Goal: Find contact information: Find contact information

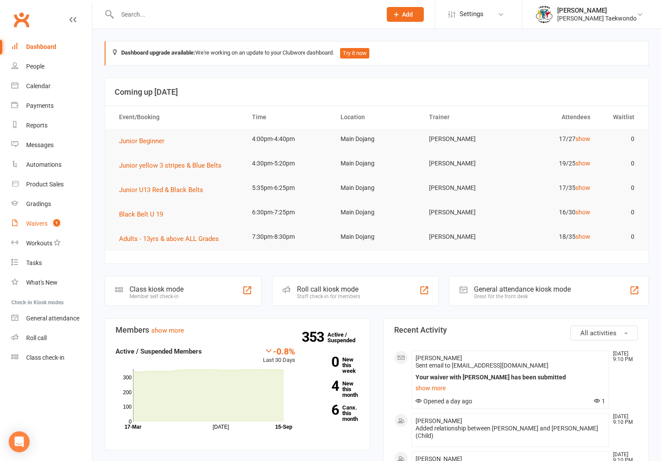
click at [33, 220] on div "Waivers" at bounding box center [36, 223] width 21 height 7
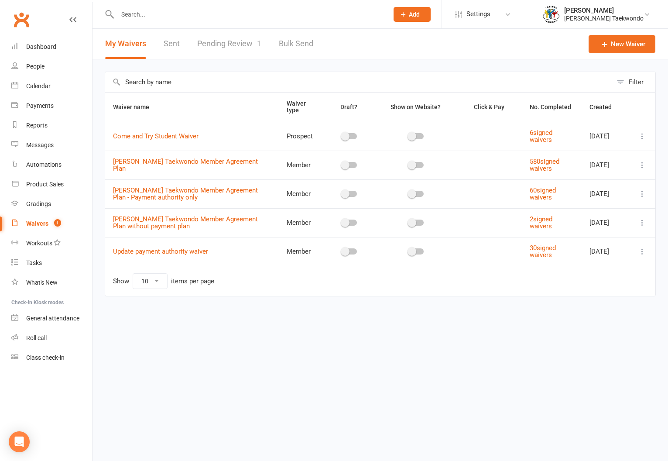
click at [218, 41] on link "Pending Review 1" at bounding box center [229, 44] width 64 height 30
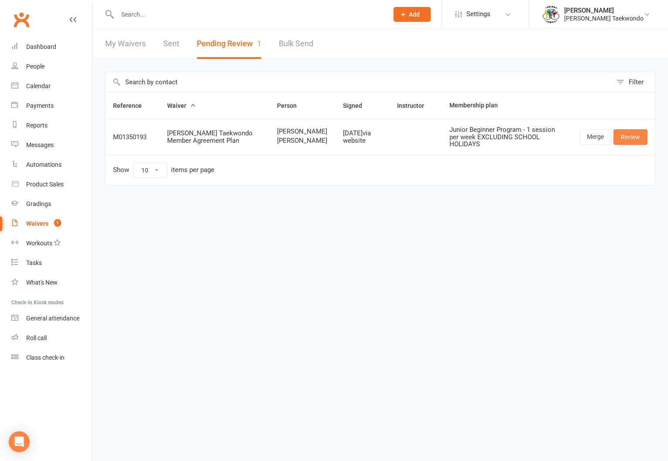
click at [632, 136] on link "Review" at bounding box center [630, 137] width 34 height 16
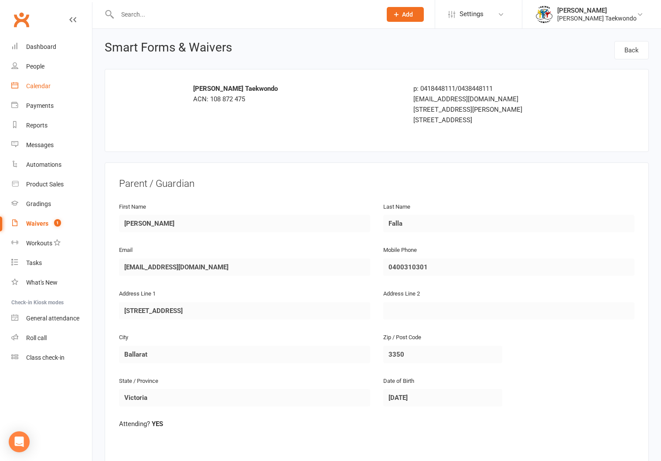
click at [35, 82] on div "Calendar" at bounding box center [38, 85] width 24 height 7
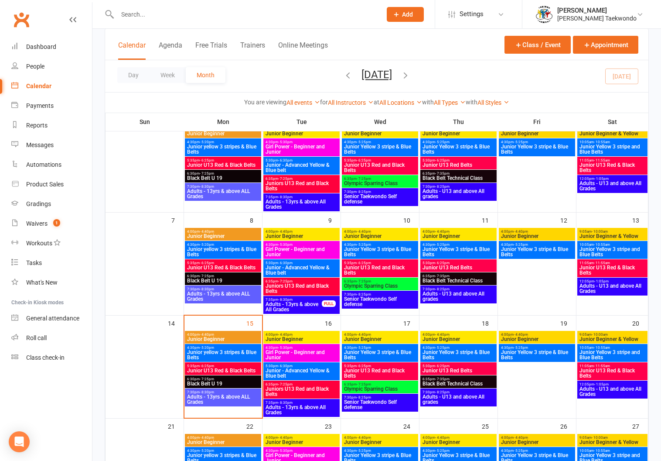
scroll to position [158, 0]
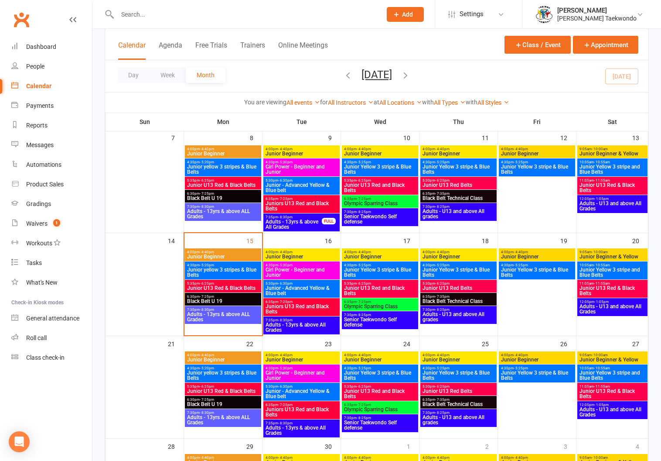
click at [234, 250] on span "4:00pm - 4:40pm" at bounding box center [223, 252] width 73 height 4
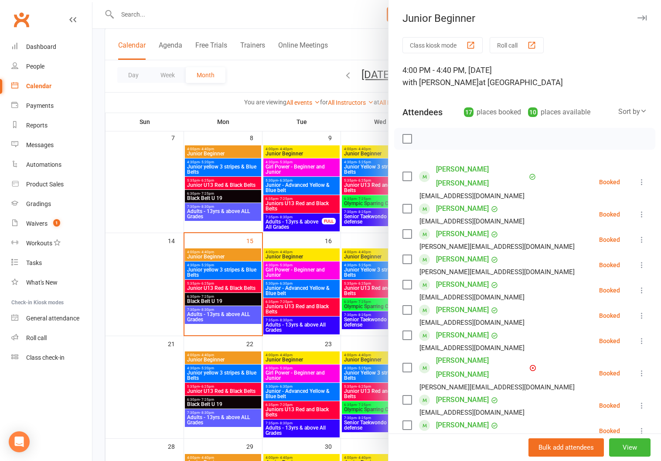
click at [510, 43] on button "Roll call" at bounding box center [517, 45] width 54 height 16
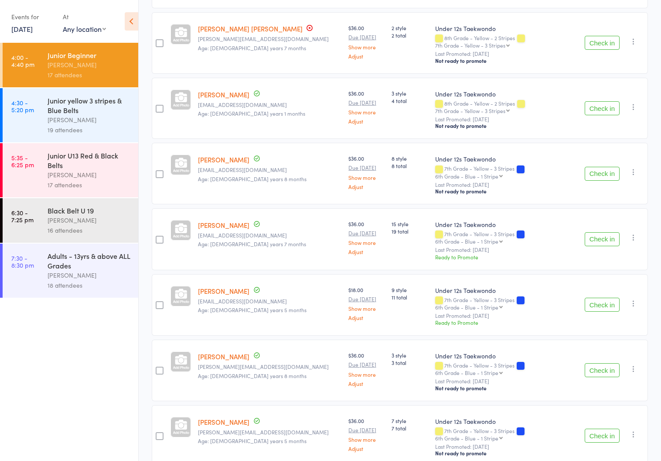
scroll to position [764, 0]
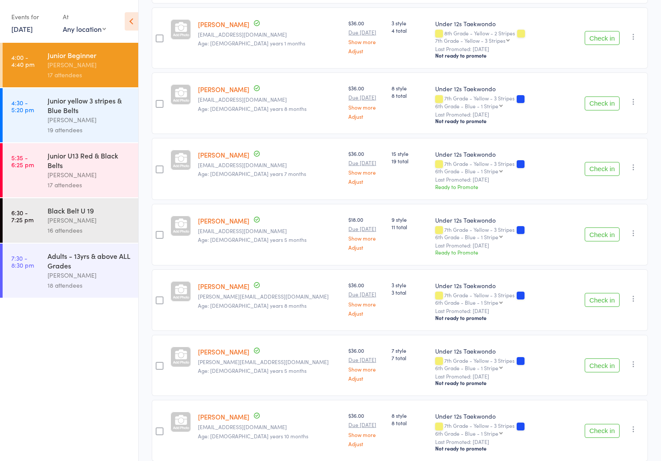
click at [58, 106] on div "Junior yellow 3 stripes & Blue Belts" at bounding box center [89, 105] width 83 height 19
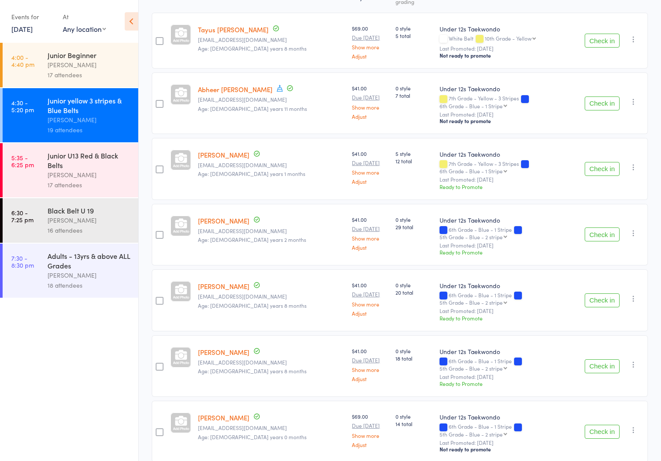
scroll to position [26, 0]
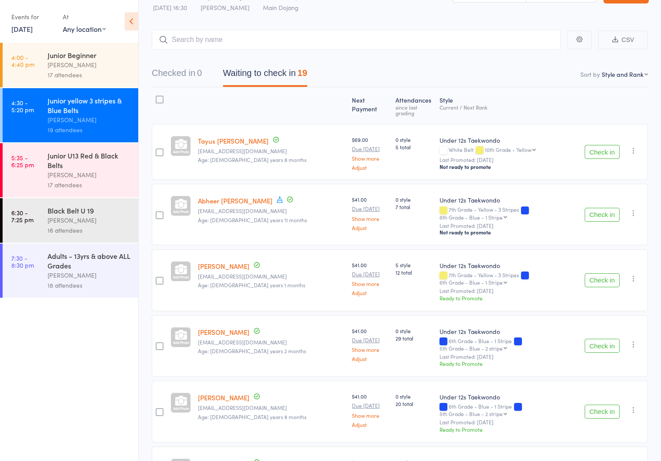
click at [58, 167] on div "Junior U13 Red & Black Belts" at bounding box center [89, 159] width 83 height 19
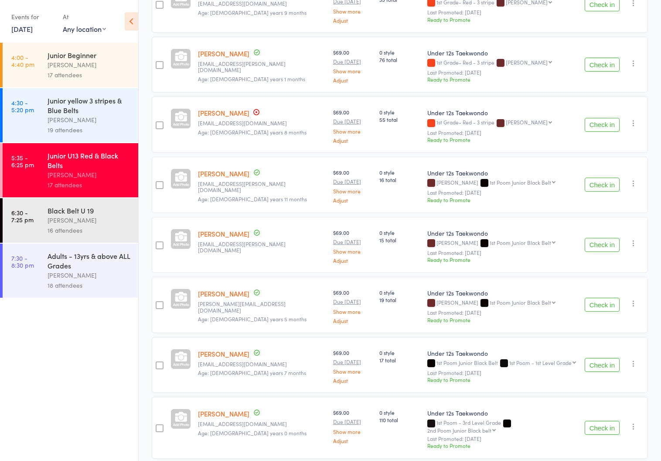
scroll to position [736, 0]
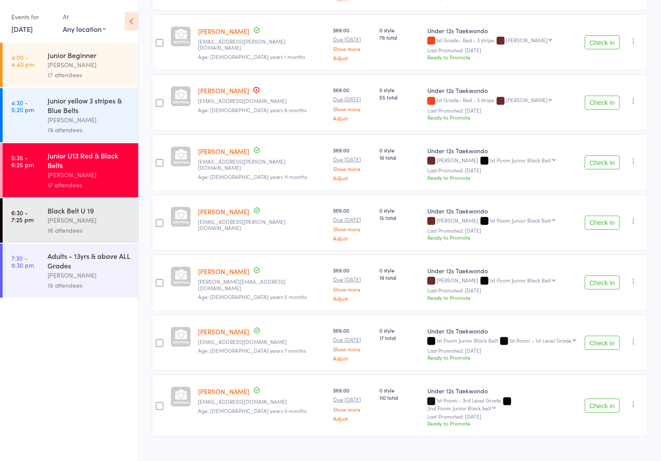
click at [61, 222] on div "[PERSON_NAME]" at bounding box center [89, 220] width 83 height 10
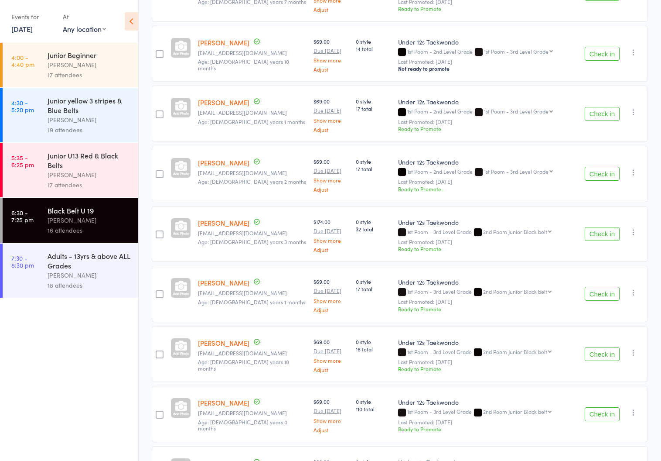
scroll to position [676, 0]
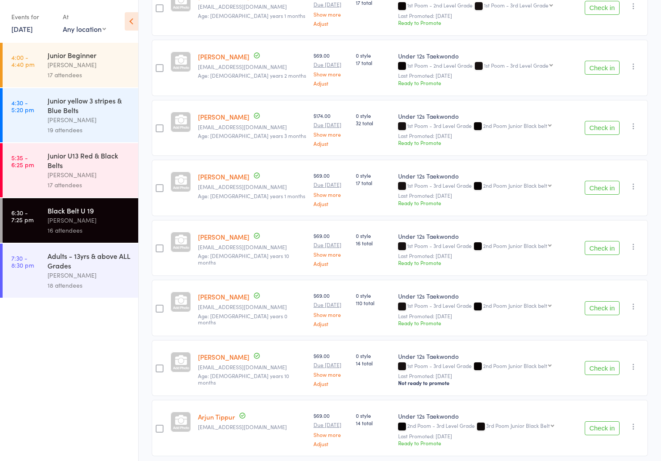
click at [69, 271] on div "[PERSON_NAME]" at bounding box center [89, 275] width 83 height 10
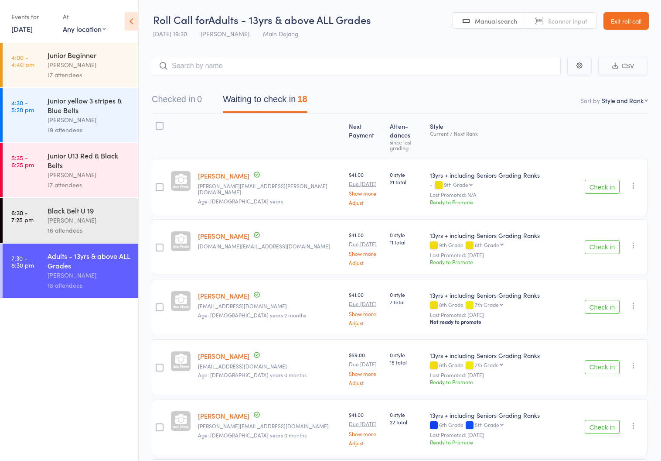
click at [619, 18] on link "Exit roll call" at bounding box center [626, 20] width 45 height 17
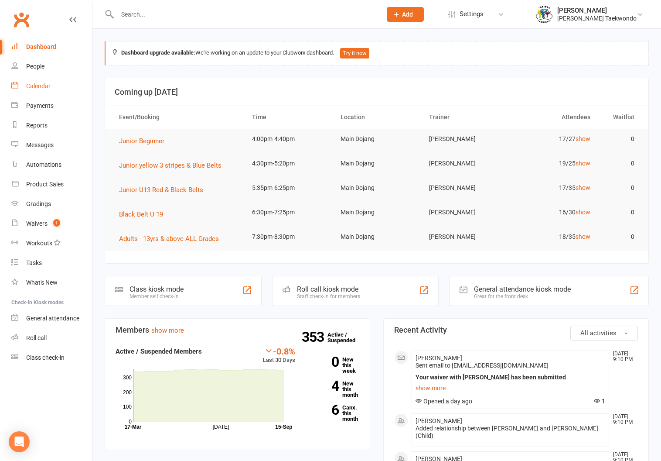
click at [37, 82] on link "Calendar" at bounding box center [51, 86] width 81 height 20
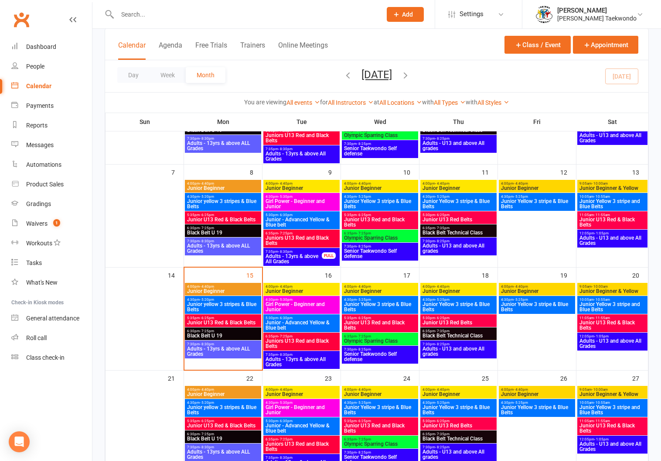
scroll to position [135, 0]
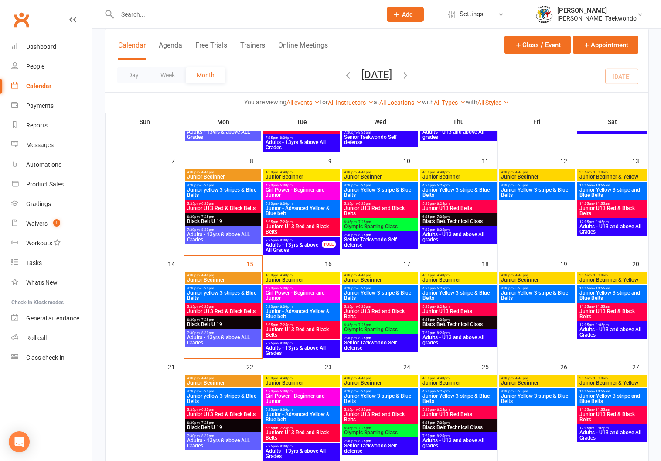
click at [379, 275] on span "4:00pm - 4:40pm" at bounding box center [380, 275] width 73 height 4
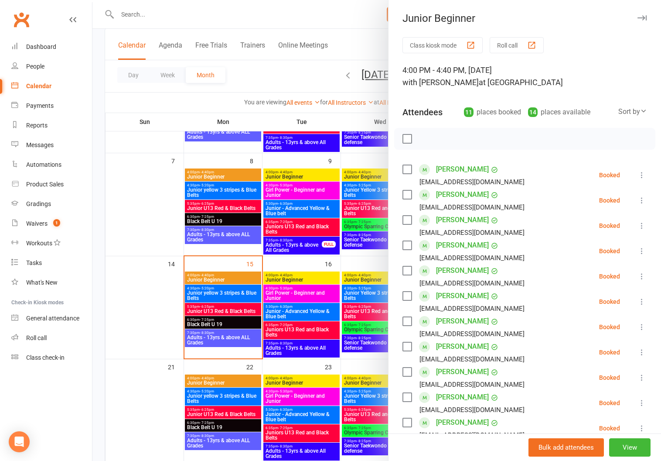
click at [502, 40] on button "Roll call" at bounding box center [517, 45] width 54 height 16
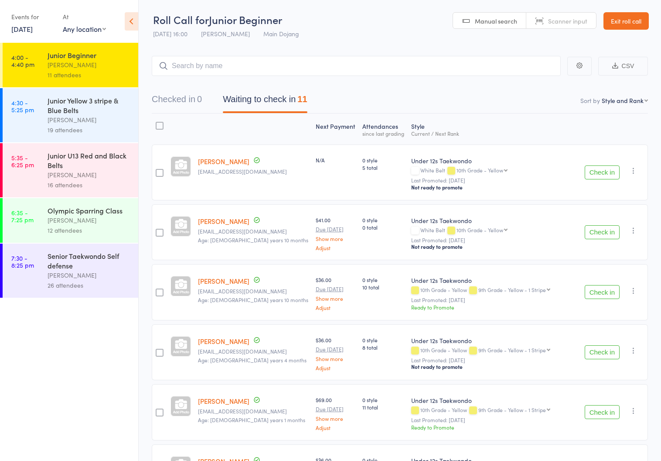
click at [54, 115] on div "[PERSON_NAME]" at bounding box center [89, 120] width 83 height 10
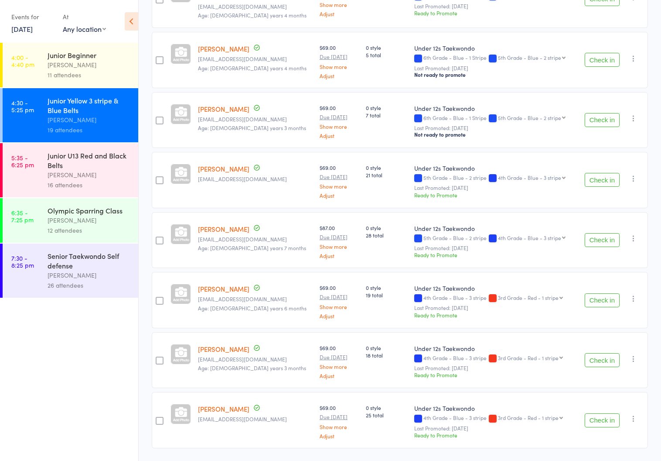
scroll to position [849, 0]
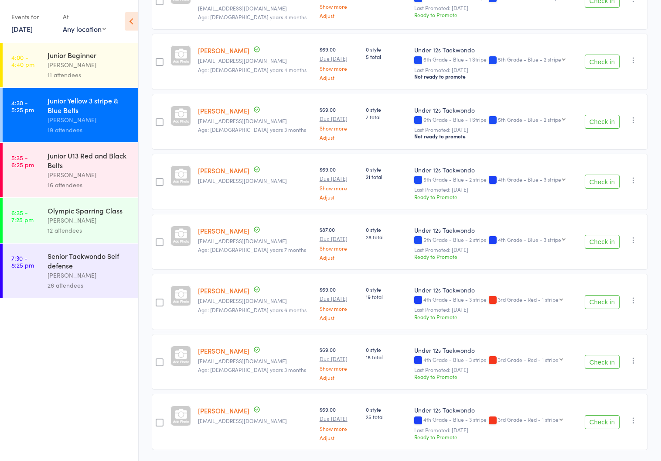
click at [66, 161] on div "Junior U13 Red and Black Belts" at bounding box center [89, 159] width 83 height 19
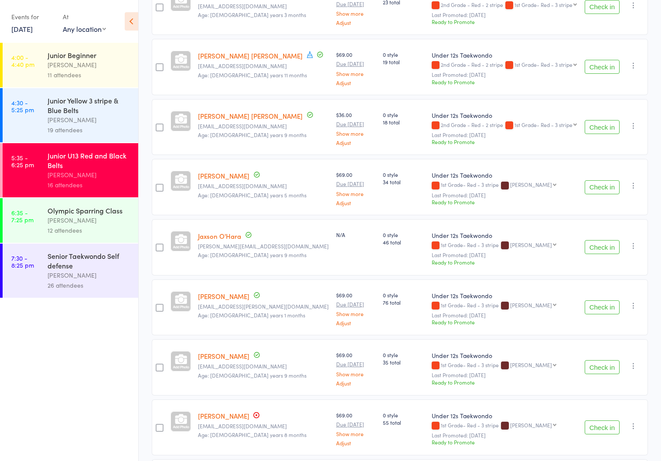
scroll to position [385, 0]
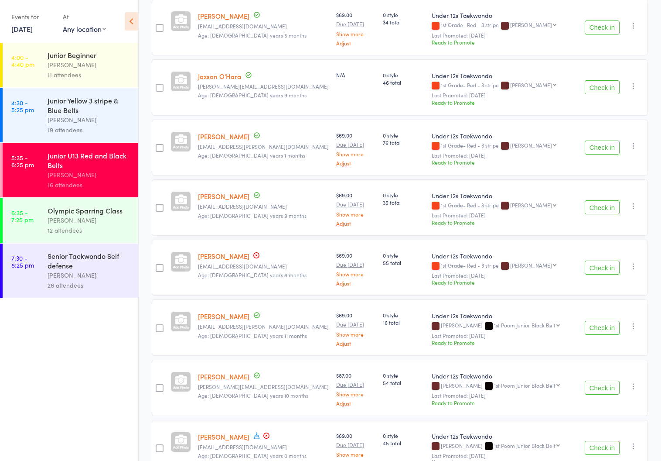
click at [77, 108] on div "Junior Yellow 3 stripe & Blue Belts" at bounding box center [89, 105] width 83 height 19
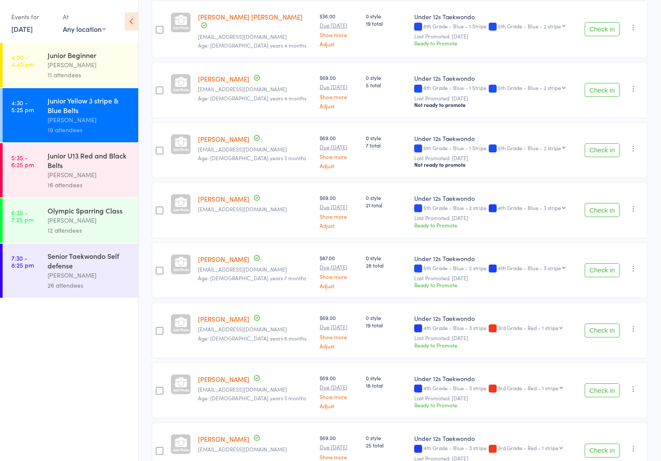
scroll to position [856, 0]
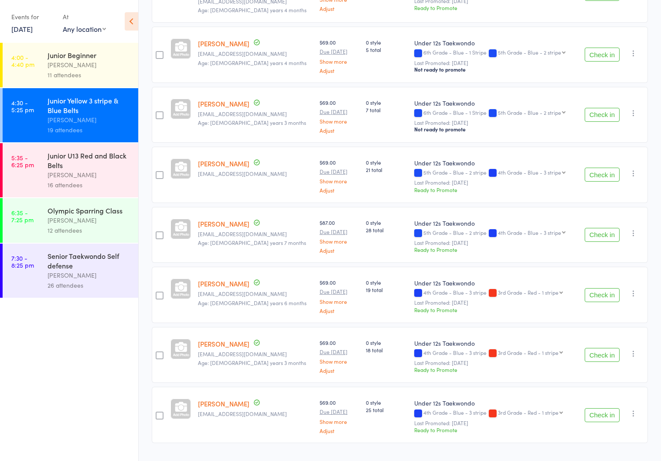
click at [68, 171] on div "[PERSON_NAME]" at bounding box center [89, 175] width 83 height 10
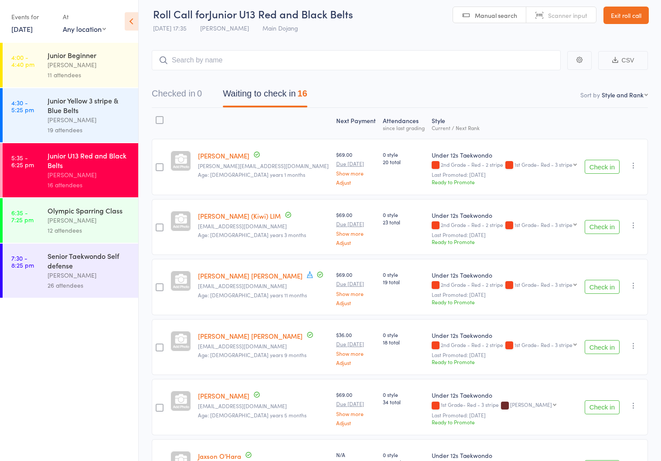
scroll to position [7, 0]
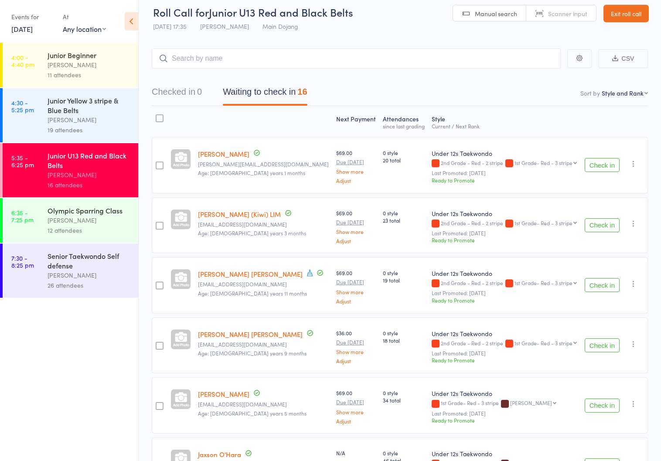
click at [68, 217] on div "[PERSON_NAME]" at bounding box center [89, 220] width 83 height 10
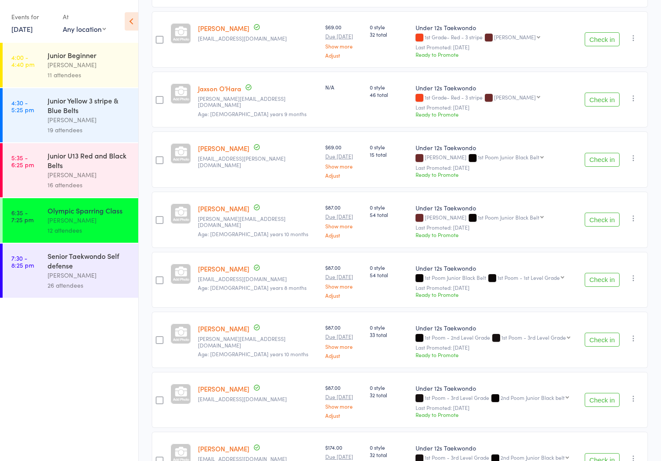
scroll to position [437, 0]
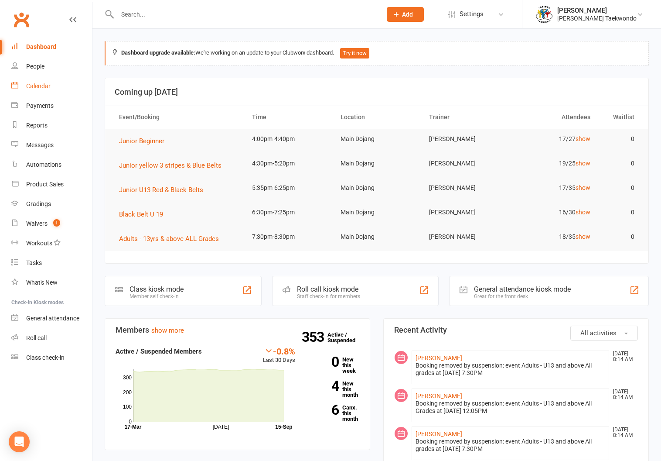
click at [37, 83] on div "Calendar" at bounding box center [38, 85] width 24 height 7
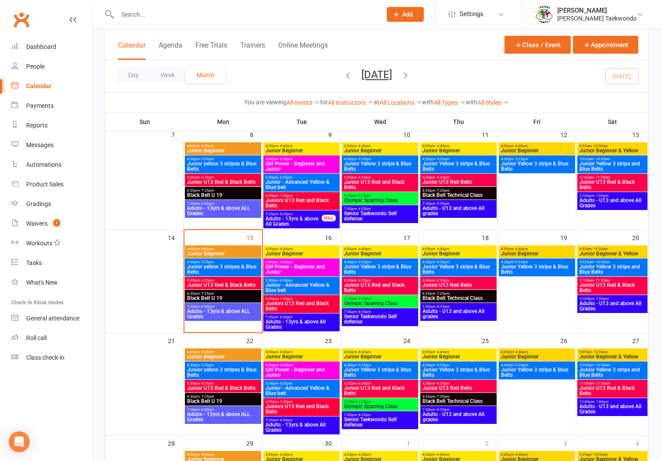
scroll to position [163, 0]
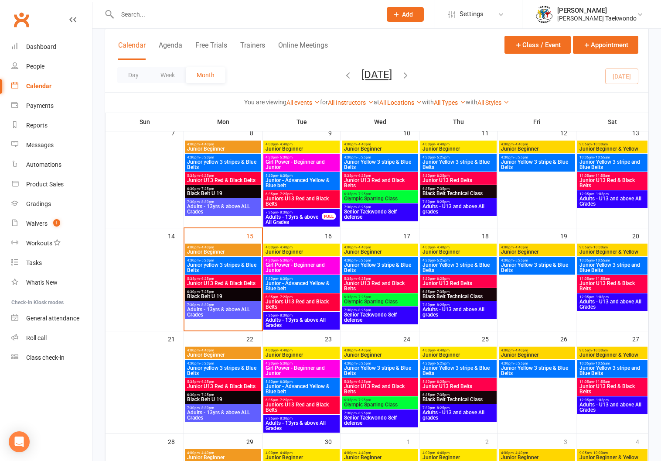
click at [436, 290] on span "- 7:35pm" at bounding box center [442, 292] width 14 height 4
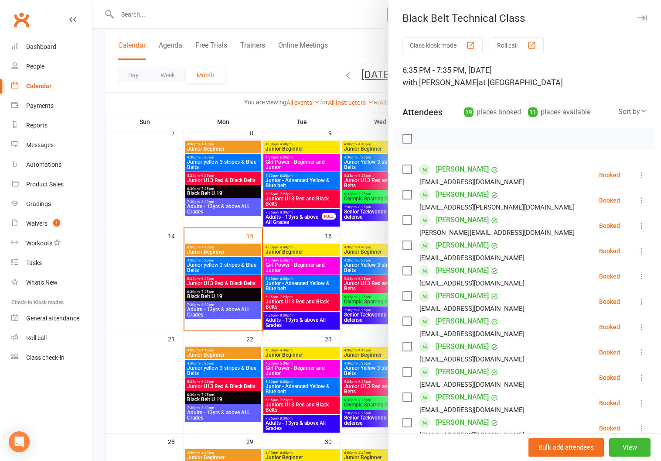
click at [504, 44] on button "Roll call" at bounding box center [517, 45] width 54 height 16
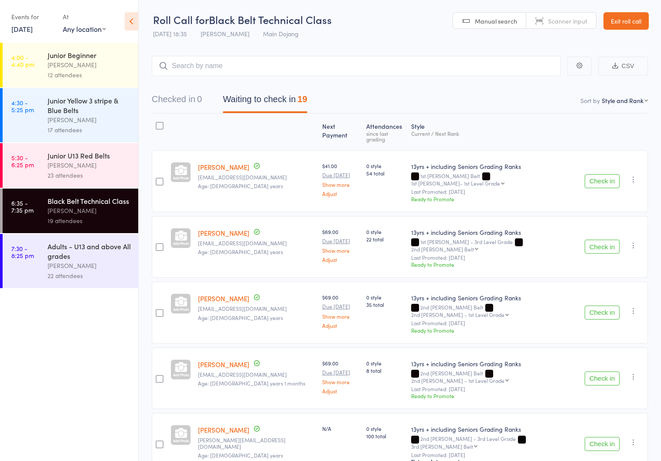
click at [77, 258] on div "Adults - U13 and above All grades" at bounding box center [89, 250] width 83 height 19
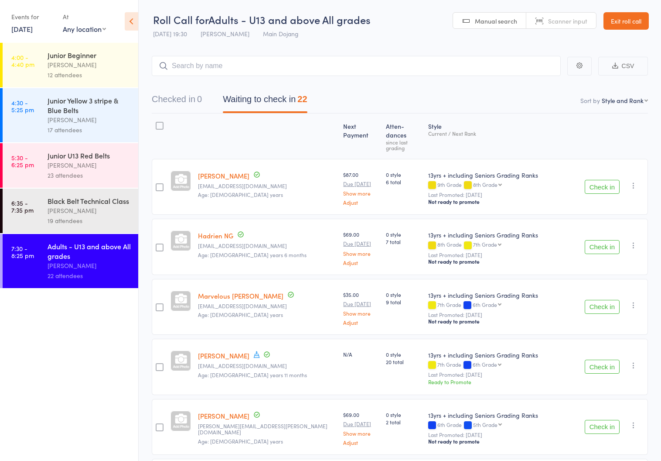
click at [623, 17] on link "Exit roll call" at bounding box center [626, 20] width 45 height 17
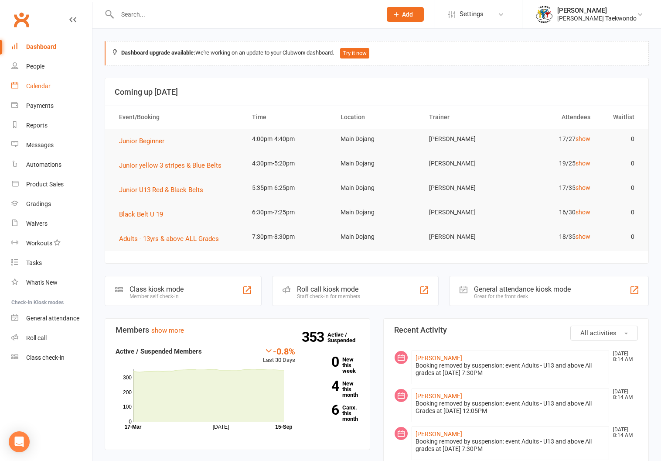
click at [32, 82] on div "Calendar" at bounding box center [38, 85] width 24 height 7
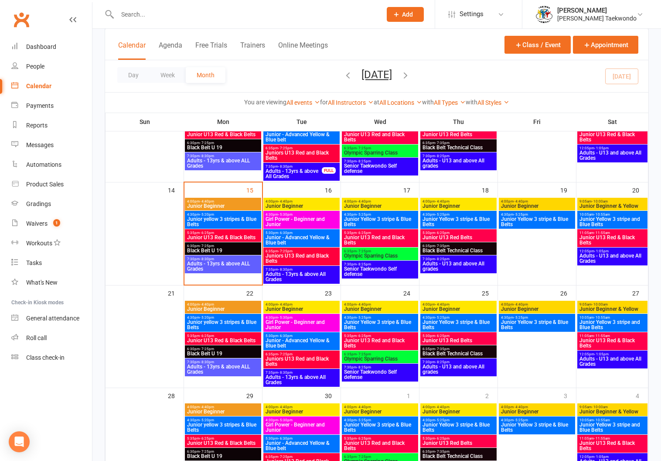
scroll to position [189, 0]
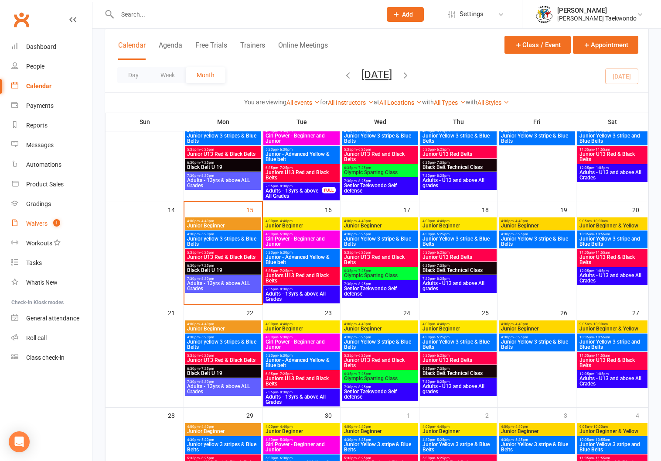
click at [32, 220] on div "Waivers" at bounding box center [36, 223] width 21 height 7
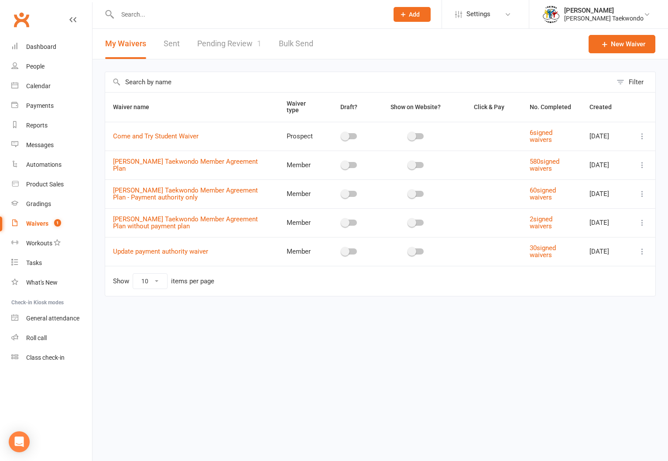
click at [220, 41] on link "Pending Review 1" at bounding box center [229, 44] width 64 height 30
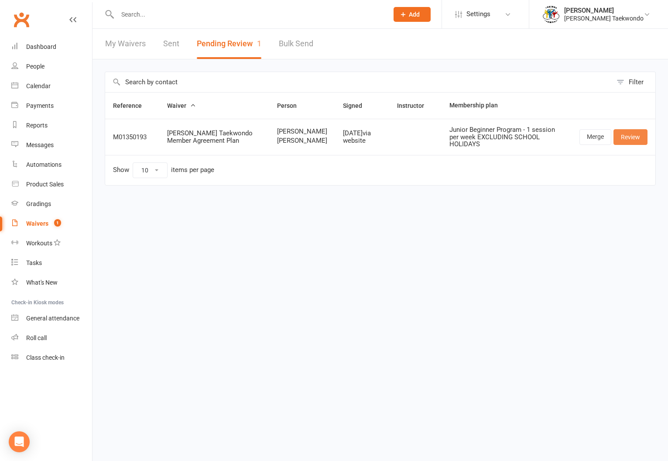
click at [632, 135] on link "Review" at bounding box center [630, 137] width 34 height 16
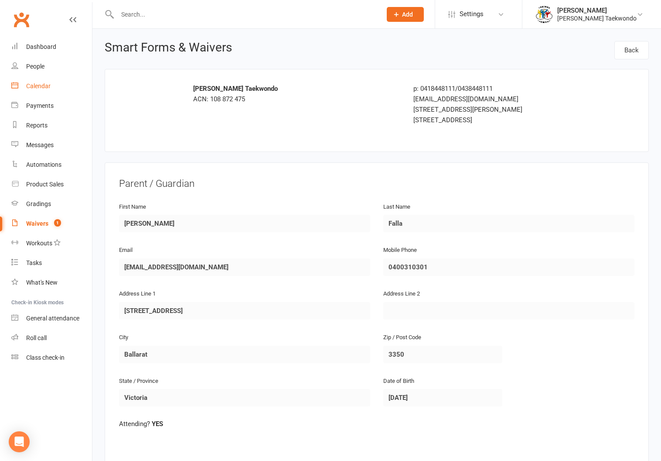
click at [38, 82] on link "Calendar" at bounding box center [51, 86] width 81 height 20
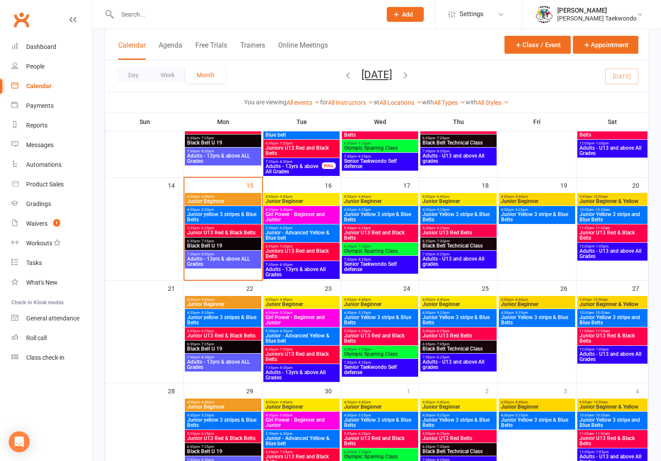
scroll to position [222, 0]
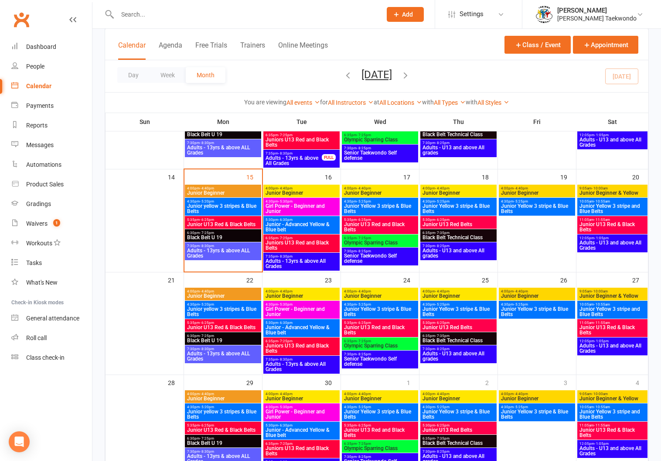
click at [590, 187] on span "9:05am - 10:00am" at bounding box center [612, 188] width 67 height 4
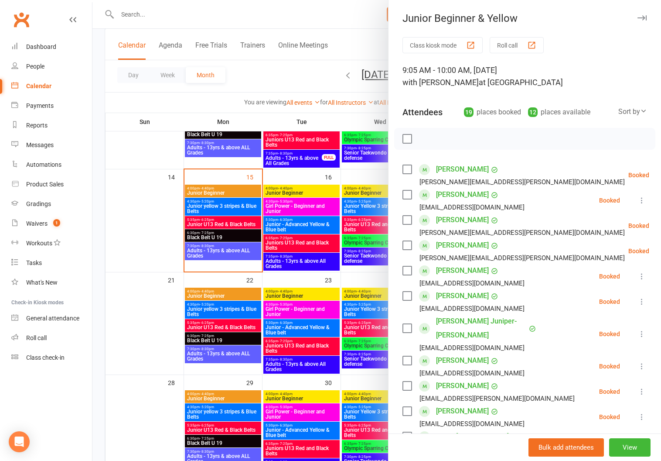
click at [501, 41] on button "Roll call" at bounding box center [517, 45] width 54 height 16
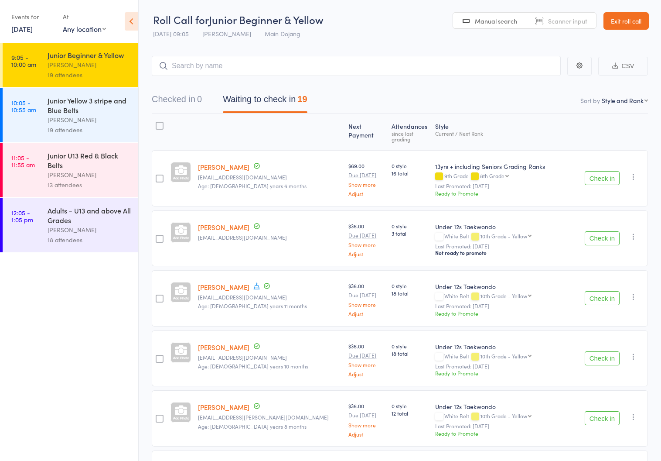
click at [625, 19] on link "Exit roll call" at bounding box center [626, 20] width 45 height 17
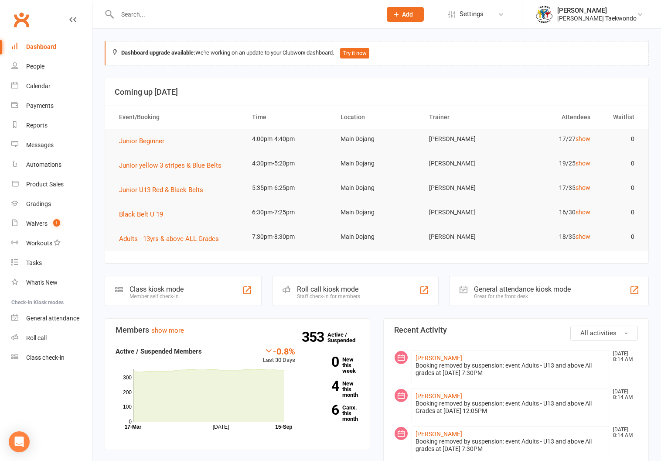
click at [136, 12] on input "text" at bounding box center [245, 14] width 261 height 12
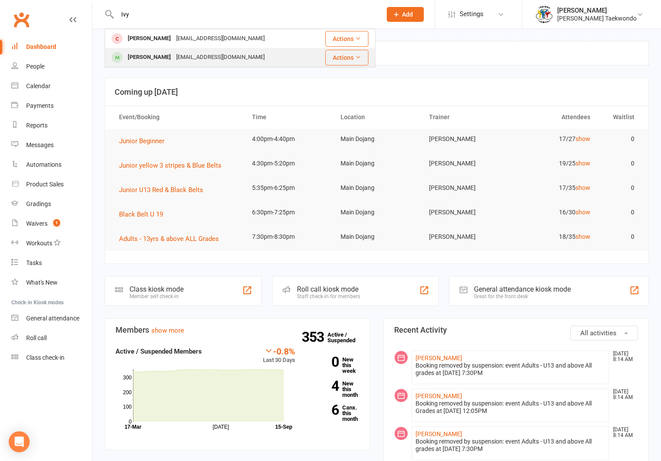
type input "Ivy"
click at [206, 57] on div "brentusaurus@gmail.com" at bounding box center [221, 57] width 94 height 13
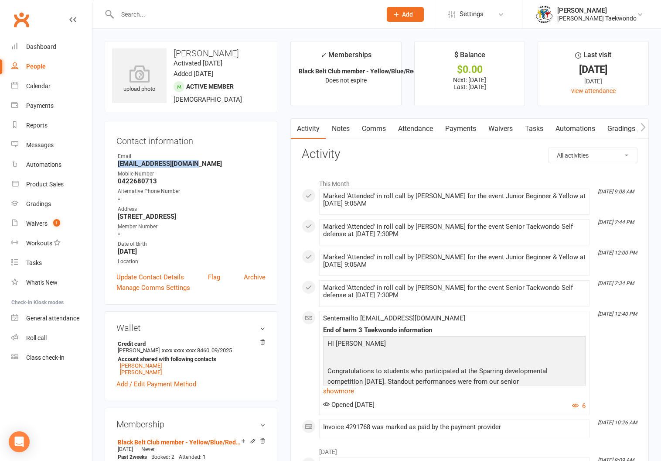
drag, startPoint x: 119, startPoint y: 163, endPoint x: 205, endPoint y: 162, distance: 85.9
click at [205, 162] on strong "brentusaurus@gmail.com" at bounding box center [192, 164] width 148 height 8
copy strong "brentusaurus@gmail.com"
drag, startPoint x: 228, startPoint y: 186, endPoint x: 233, endPoint y: 184, distance: 5.8
click at [229, 186] on ul "Owner Email brentusaurus@gmail.com Mobile Number 0422680713 Alternative Phone N…" at bounding box center [190, 208] width 149 height 113
